Goal: Task Accomplishment & Management: Manage account settings

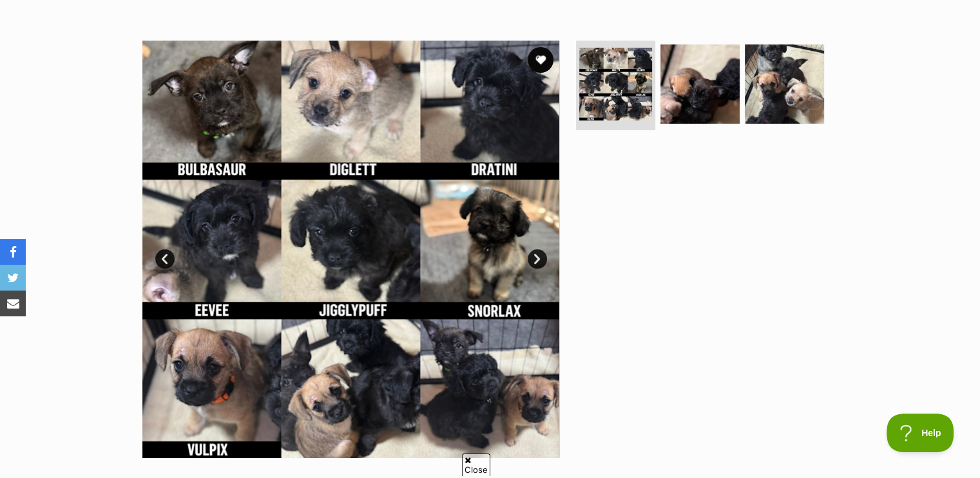
scroll to position [258, 0]
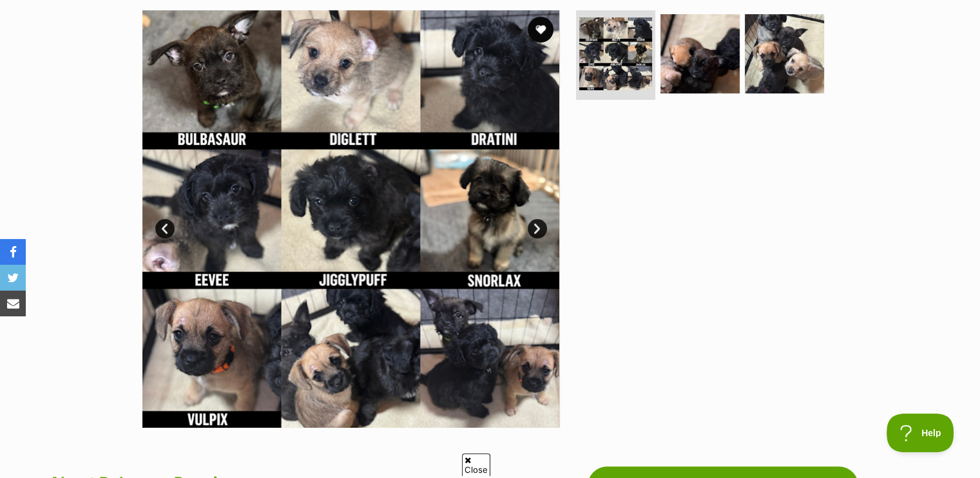
click at [508, 336] on img at bounding box center [351, 219] width 418 height 418
click at [678, 43] on img at bounding box center [700, 53] width 83 height 83
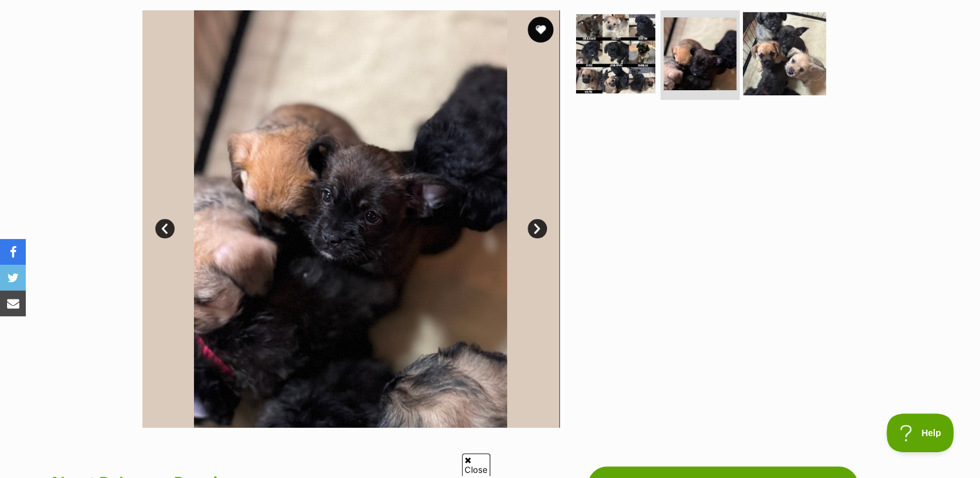
click at [796, 41] on img at bounding box center [784, 53] width 83 height 83
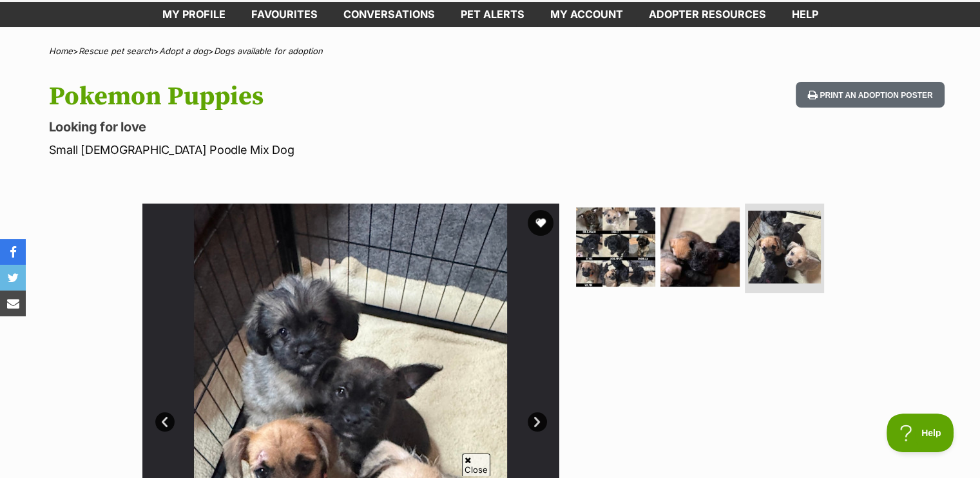
scroll to position [64, 0]
click at [541, 217] on button "favourite" at bounding box center [541, 223] width 28 height 28
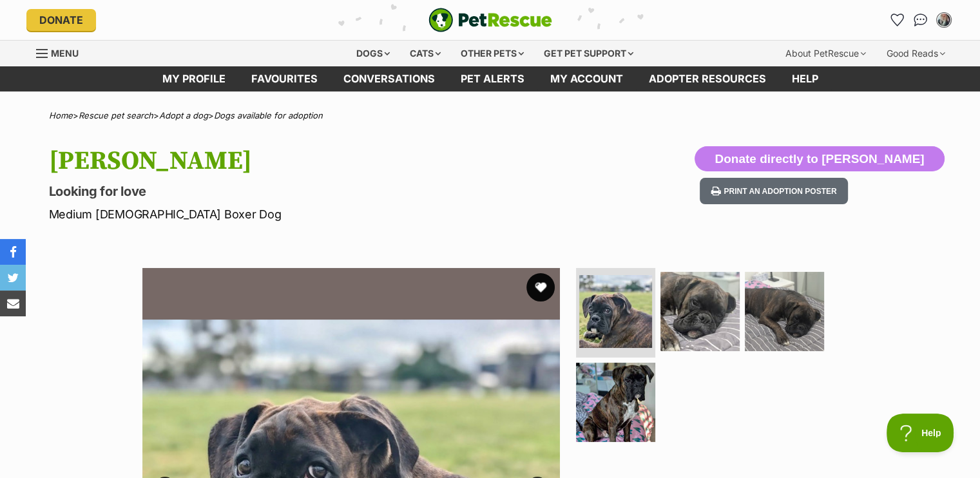
click at [538, 283] on button "favourite" at bounding box center [541, 287] width 28 height 28
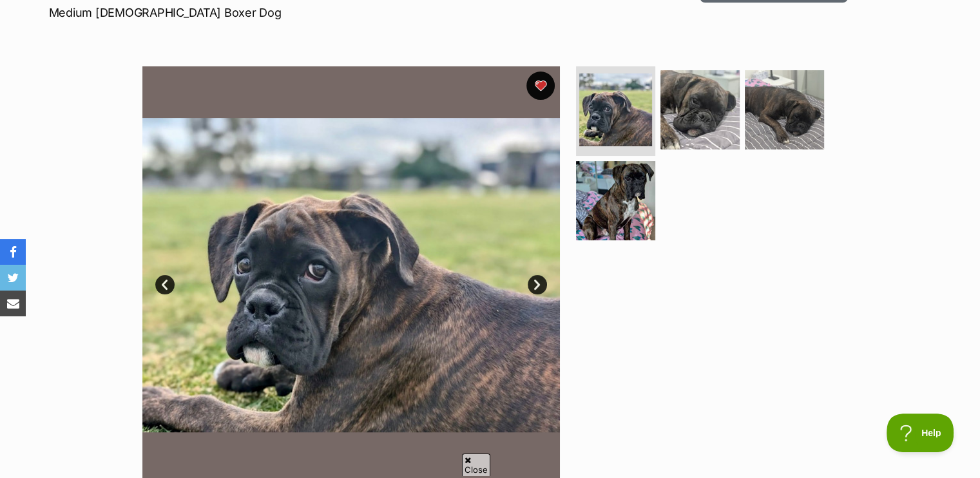
scroll to position [258, 0]
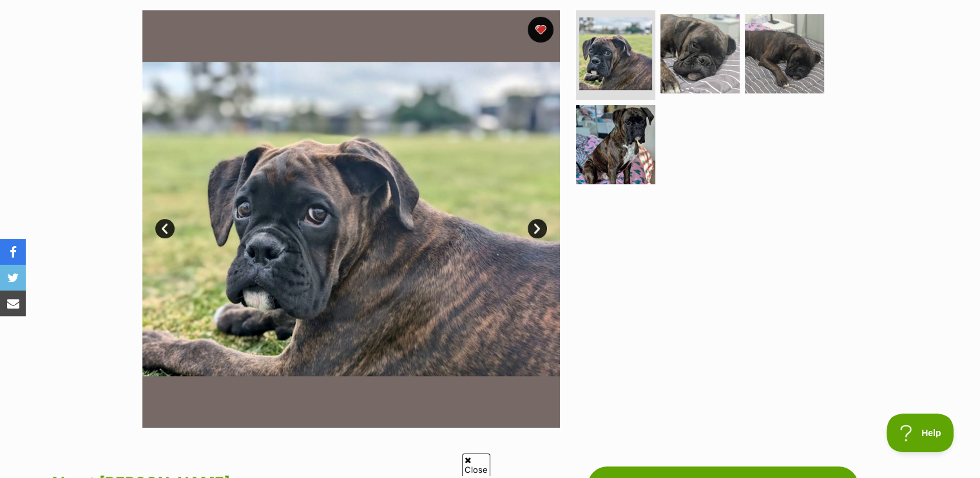
click at [536, 223] on link "Next" at bounding box center [537, 228] width 19 height 19
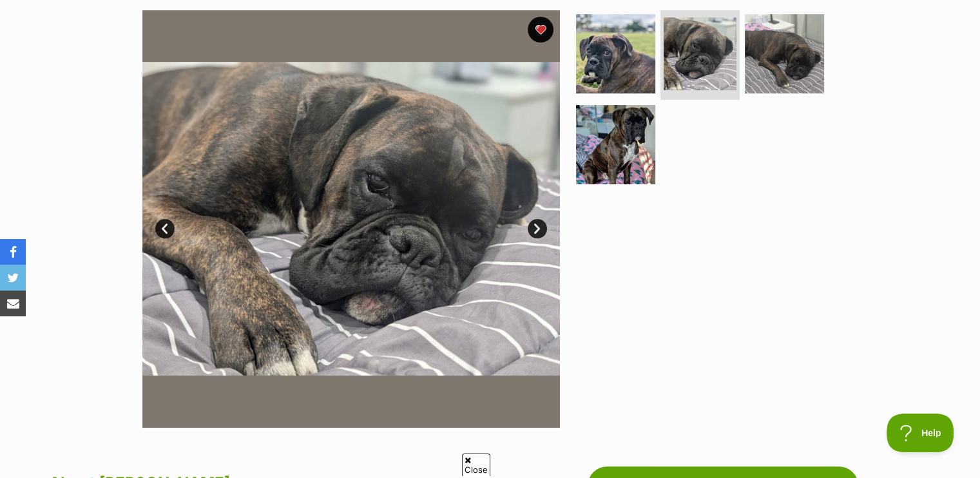
click at [536, 223] on link "Next" at bounding box center [537, 228] width 19 height 19
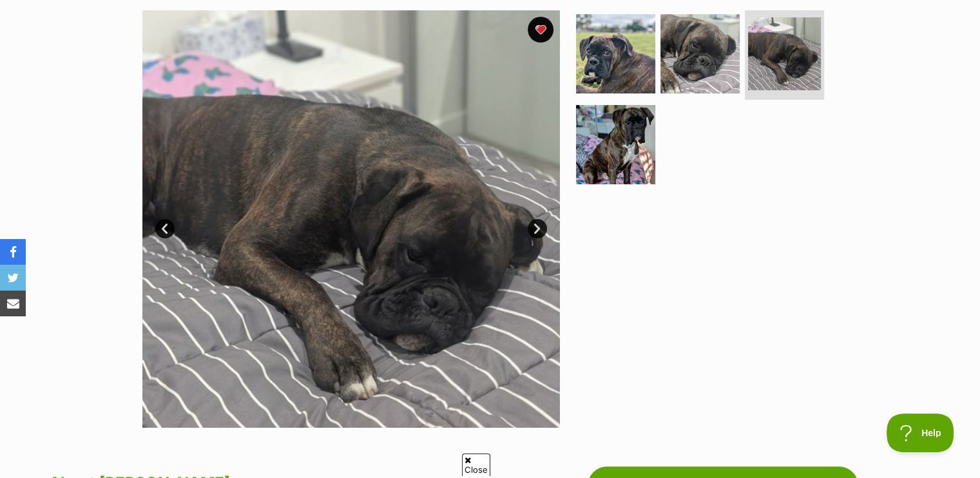
click at [536, 223] on link "Next" at bounding box center [537, 228] width 19 height 19
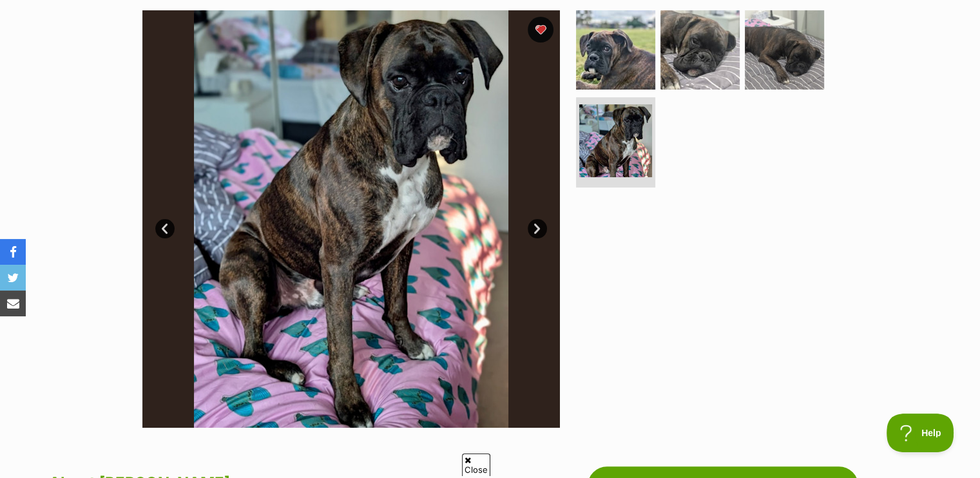
click at [536, 223] on link "Next" at bounding box center [537, 228] width 19 height 19
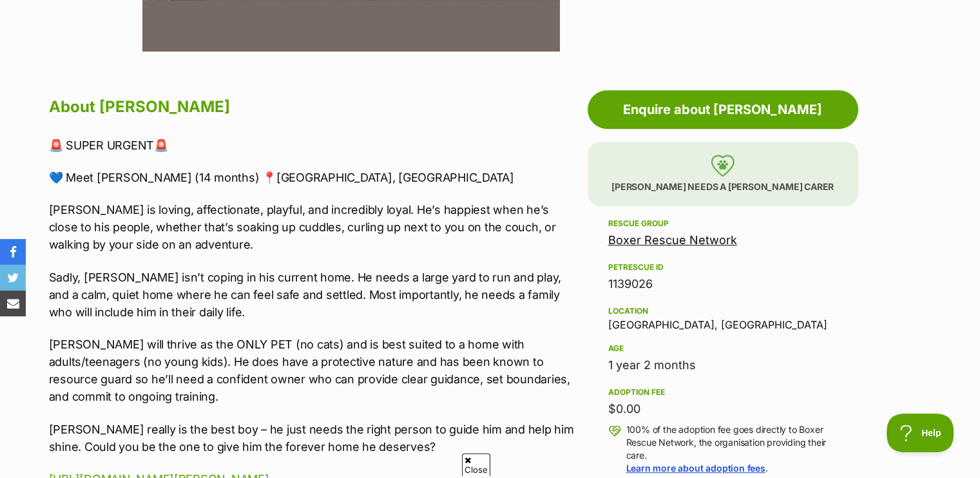
scroll to position [709, 0]
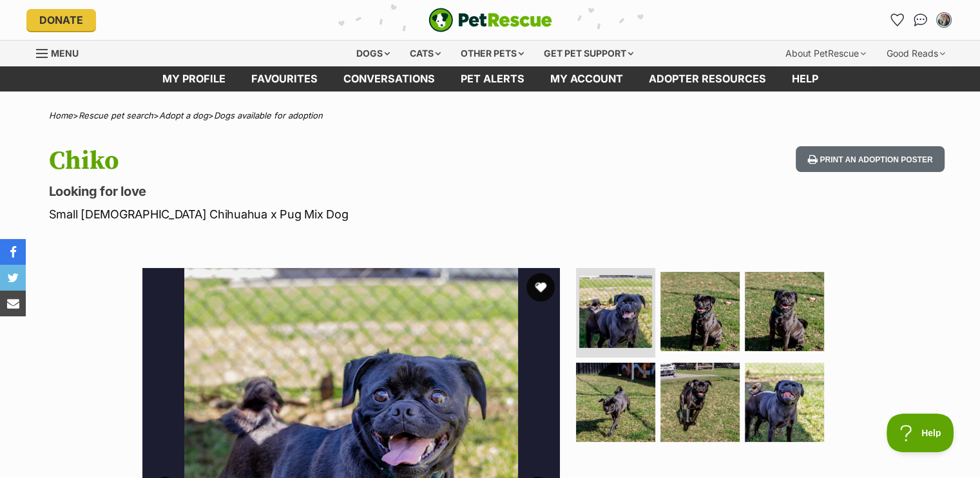
click at [543, 282] on button "favourite" at bounding box center [541, 287] width 28 height 28
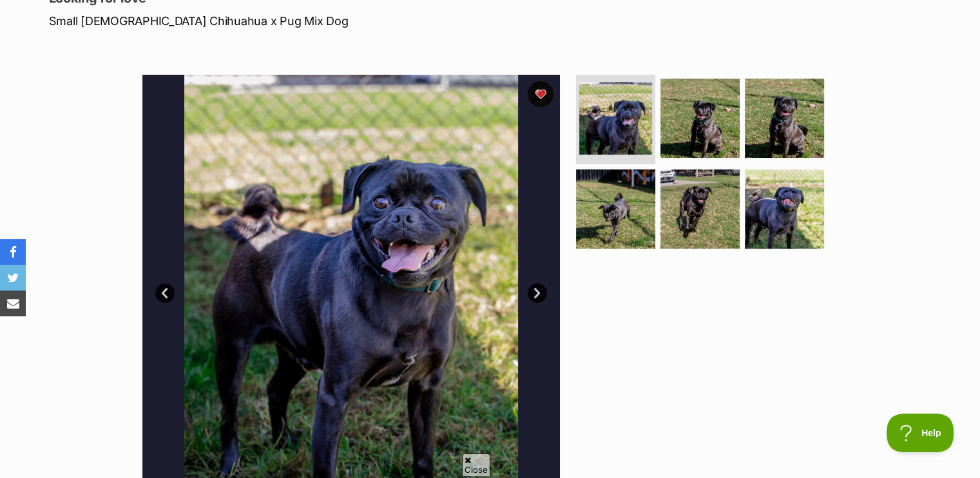
scroll to position [258, 0]
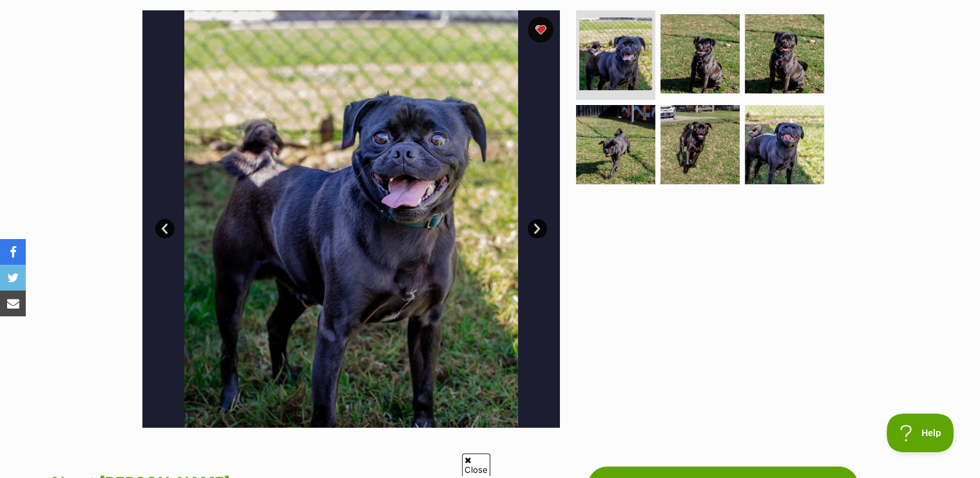
click at [537, 226] on link "Next" at bounding box center [537, 228] width 19 height 19
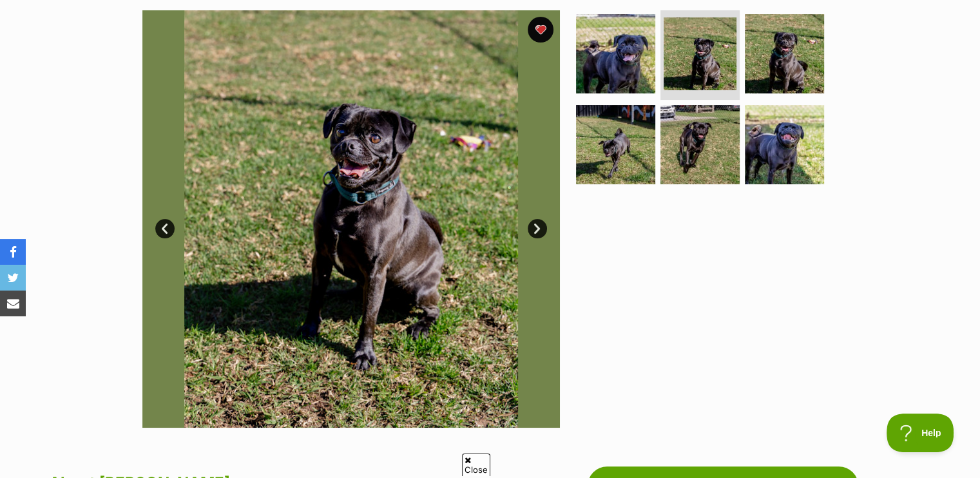
click at [537, 226] on link "Next" at bounding box center [537, 228] width 19 height 19
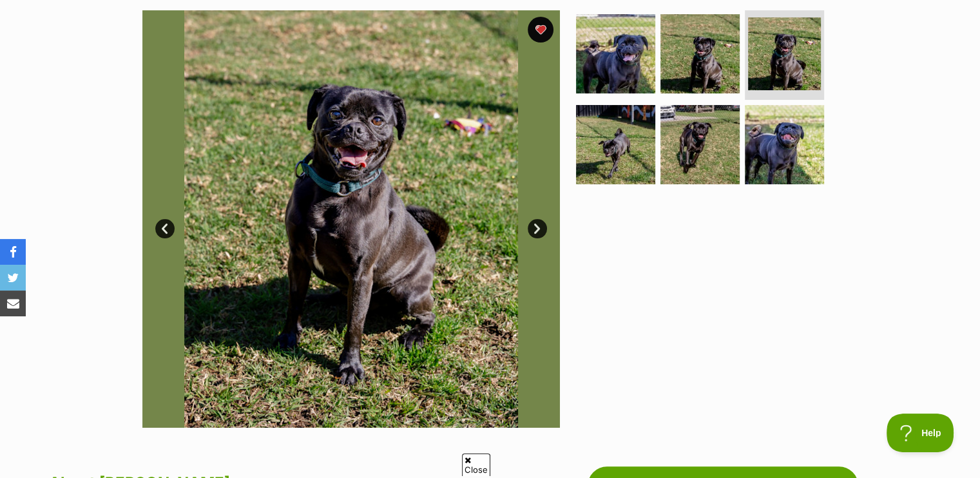
click at [537, 225] on link "Next" at bounding box center [537, 228] width 19 height 19
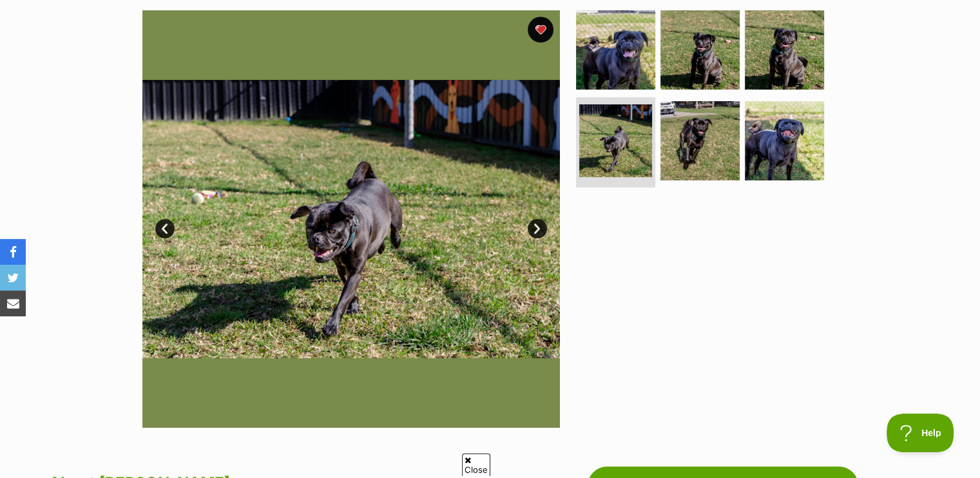
click at [538, 224] on link "Next" at bounding box center [537, 228] width 19 height 19
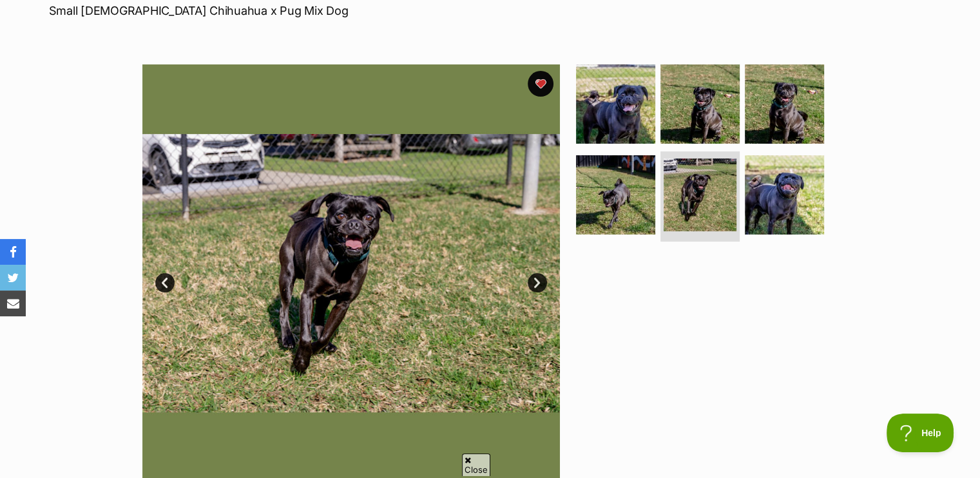
scroll to position [64, 0]
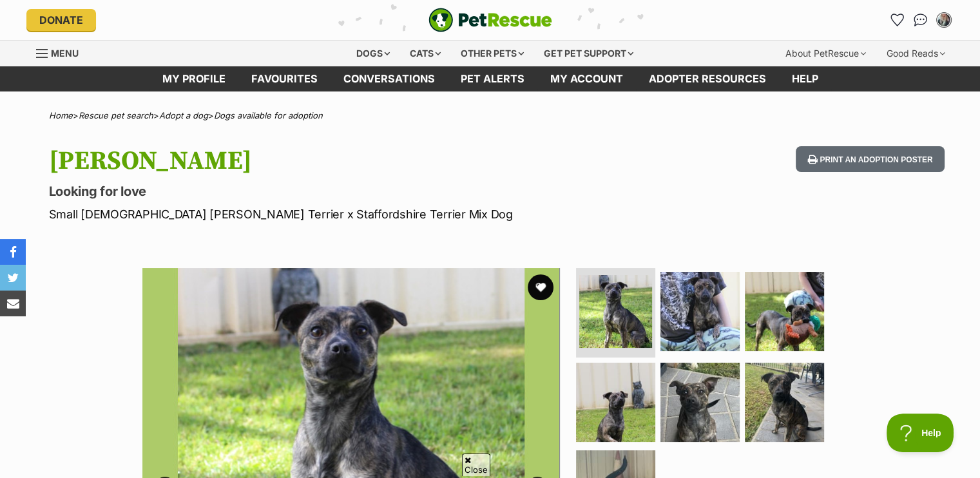
scroll to position [193, 0]
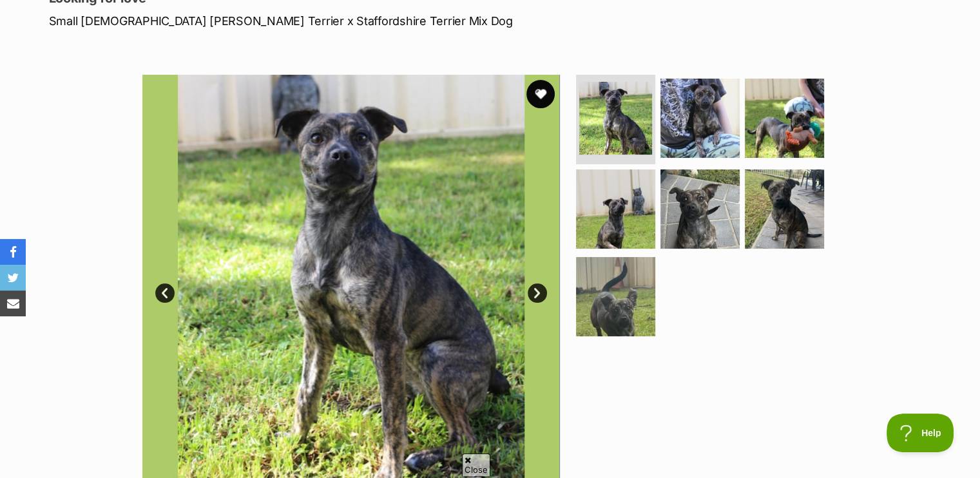
click at [541, 90] on button "favourite" at bounding box center [541, 94] width 28 height 28
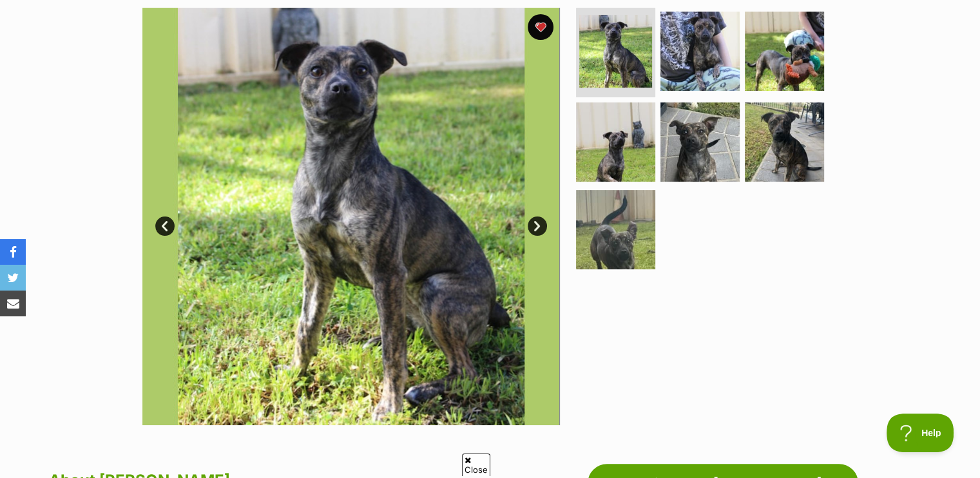
scroll to position [258, 0]
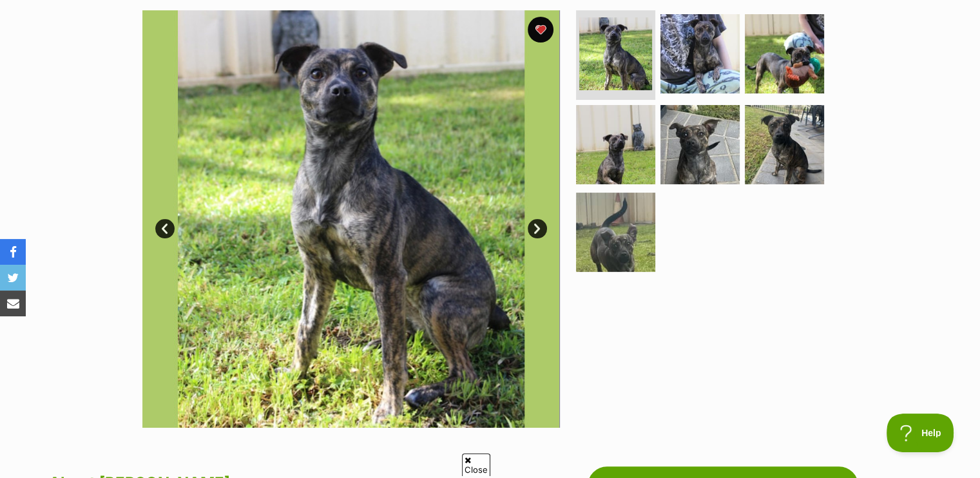
click at [537, 224] on link "Next" at bounding box center [537, 228] width 19 height 19
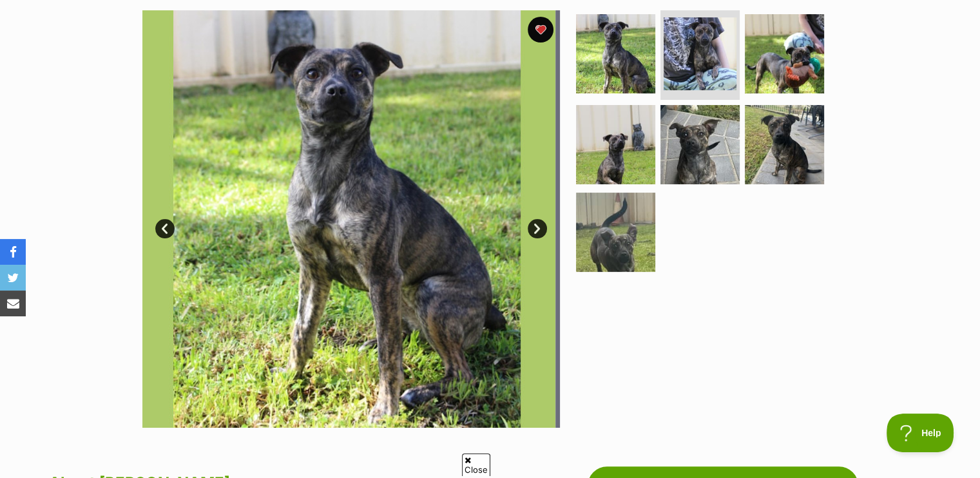
click at [538, 224] on link "Next" at bounding box center [537, 228] width 19 height 19
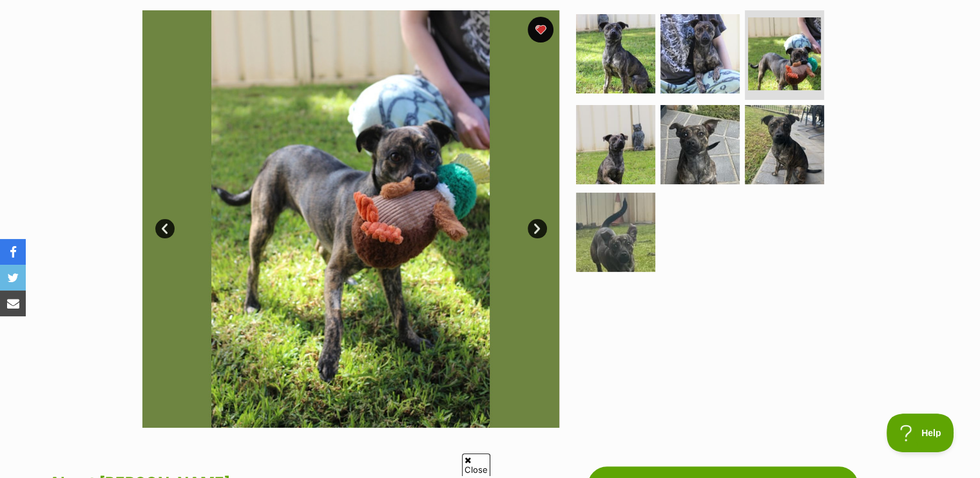
click at [541, 221] on link "Next" at bounding box center [537, 228] width 19 height 19
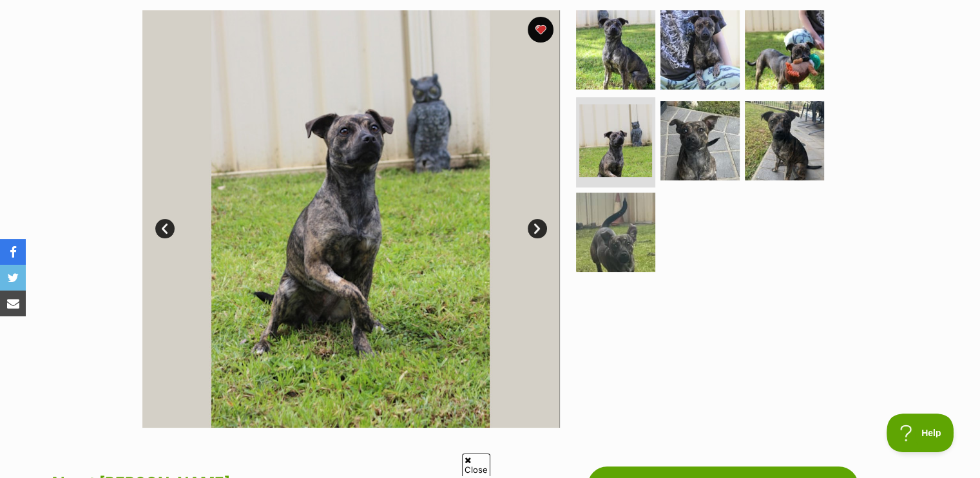
click at [541, 221] on link "Next" at bounding box center [537, 228] width 19 height 19
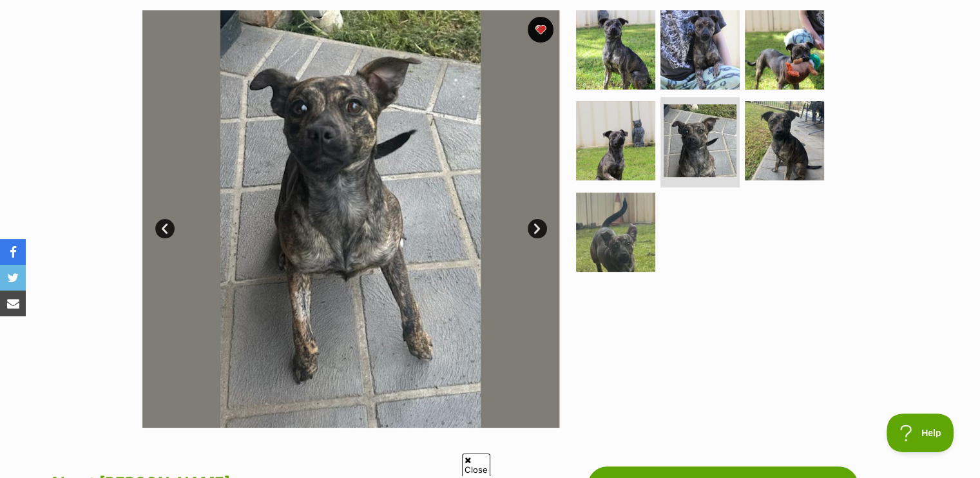
click at [541, 220] on link "Next" at bounding box center [537, 228] width 19 height 19
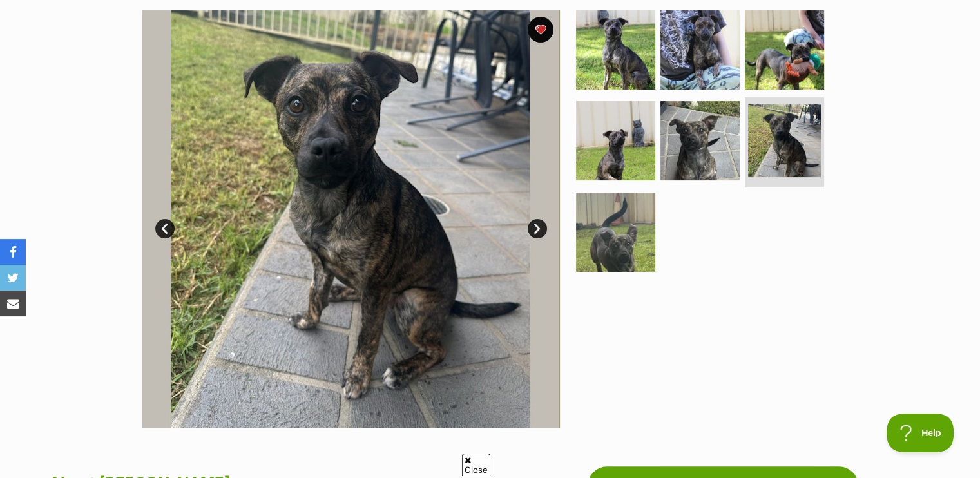
click at [541, 220] on link "Next" at bounding box center [537, 228] width 19 height 19
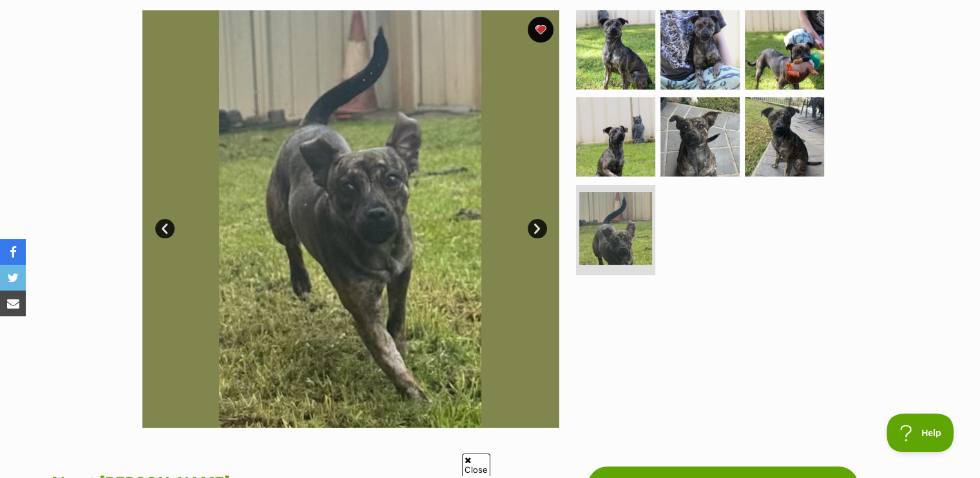
click at [541, 220] on link "Next" at bounding box center [537, 228] width 19 height 19
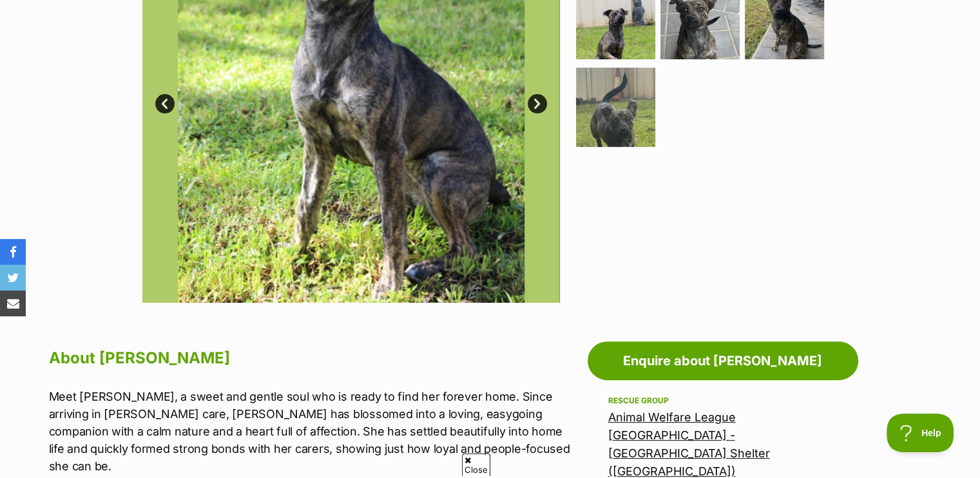
scroll to position [451, 0]
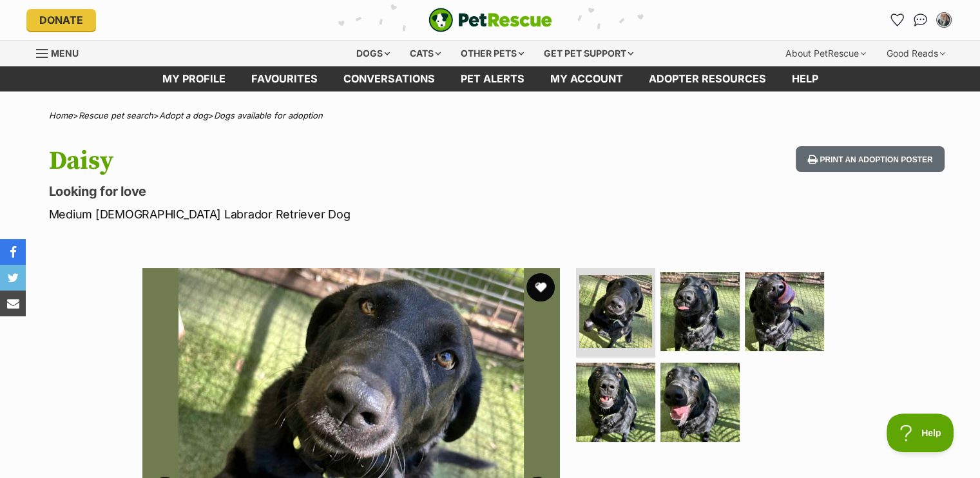
click at [542, 287] on button "favourite" at bounding box center [541, 287] width 28 height 28
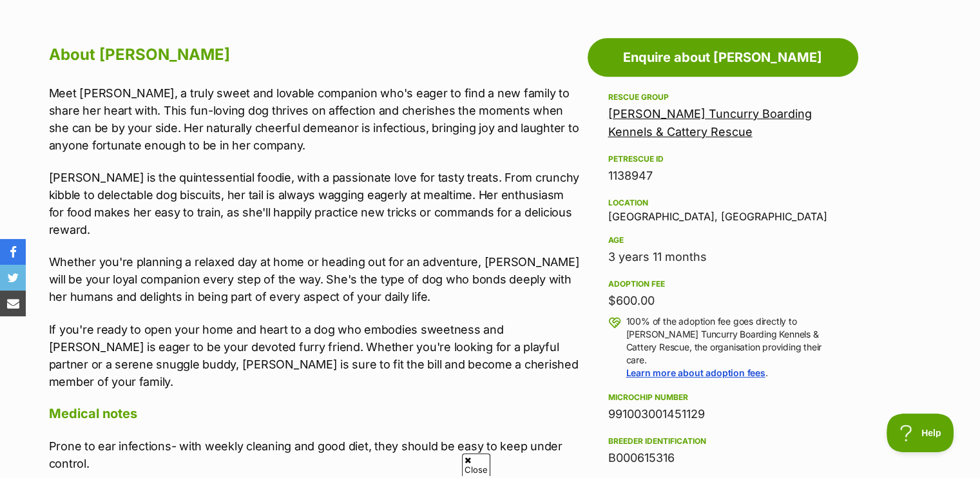
scroll to position [709, 0]
